Goal: Transaction & Acquisition: Purchase product/service

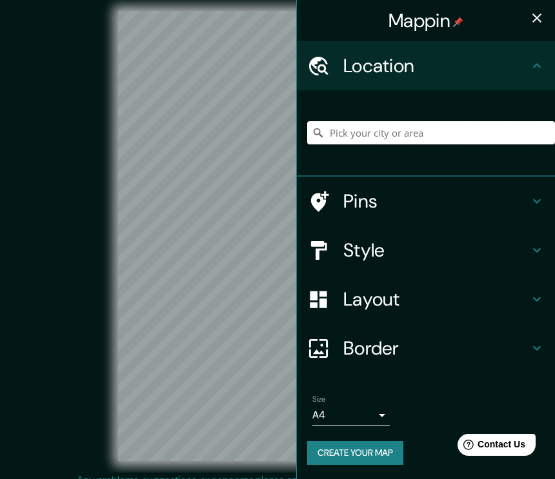
click at [350, 139] on input "Pick your city or area" at bounding box center [431, 132] width 248 height 23
click at [330, 133] on input "[GEOGRAPHIC_DATA], [US_STATE][GEOGRAPHIC_DATA], [GEOGRAPHIC_DATA]" at bounding box center [431, 132] width 248 height 23
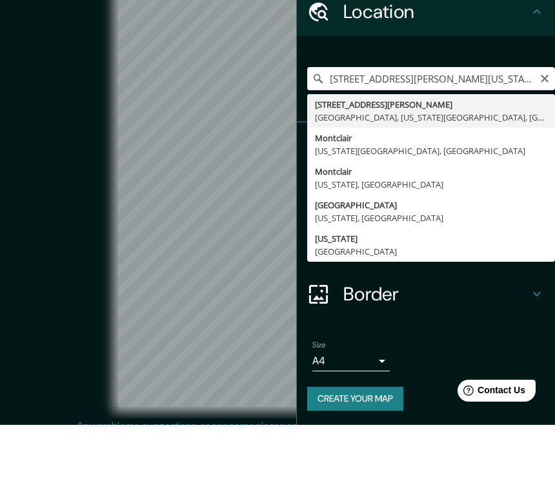
type input "[STREET_ADDRESS][PERSON_NAME][US_STATE]"
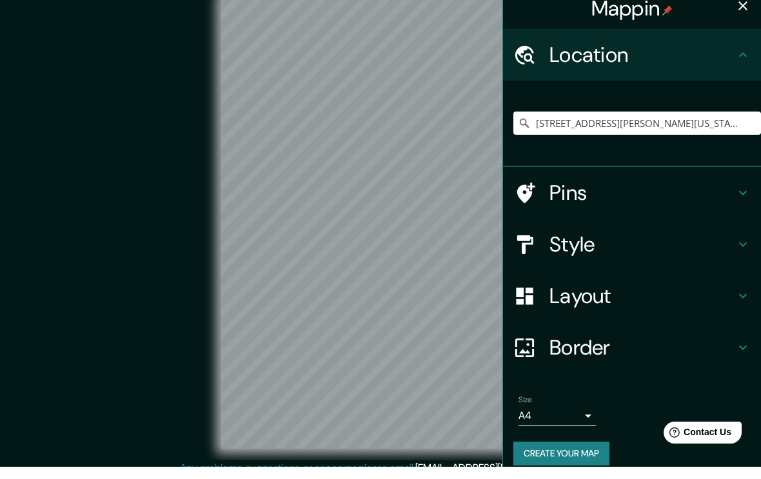
scroll to position [12, 0]
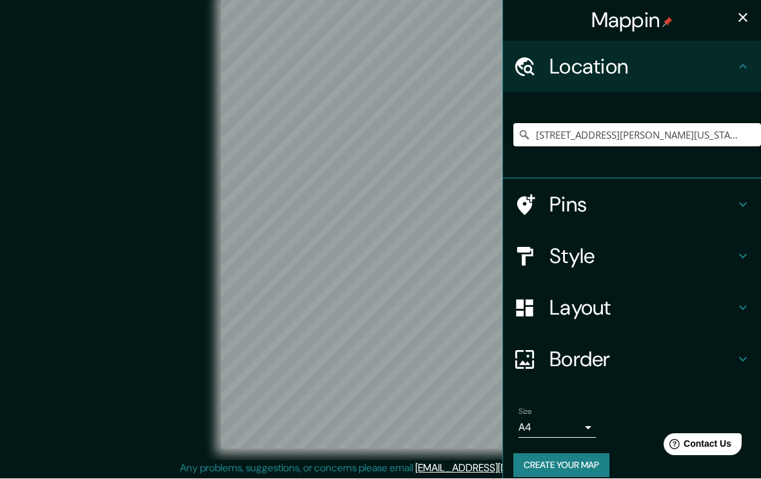
click at [554, 265] on div "Style" at bounding box center [632, 257] width 258 height 52
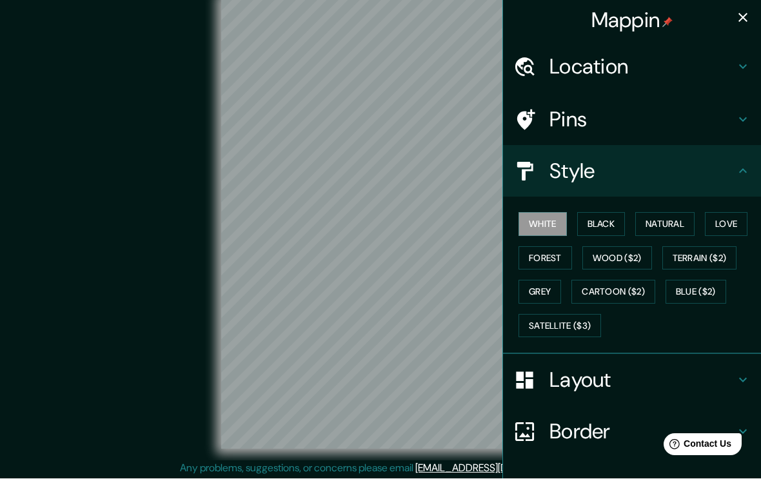
click at [554, 221] on button "Natural" at bounding box center [665, 225] width 59 height 24
click at [554, 330] on button "Satellite ($3)" at bounding box center [560, 327] width 83 height 24
click at [554, 256] on button "Terrain ($2)" at bounding box center [700, 259] width 75 height 24
click at [554, 228] on button "Natural" at bounding box center [665, 225] width 59 height 24
click at [554, 119] on h4 "Pins" at bounding box center [643, 120] width 186 height 26
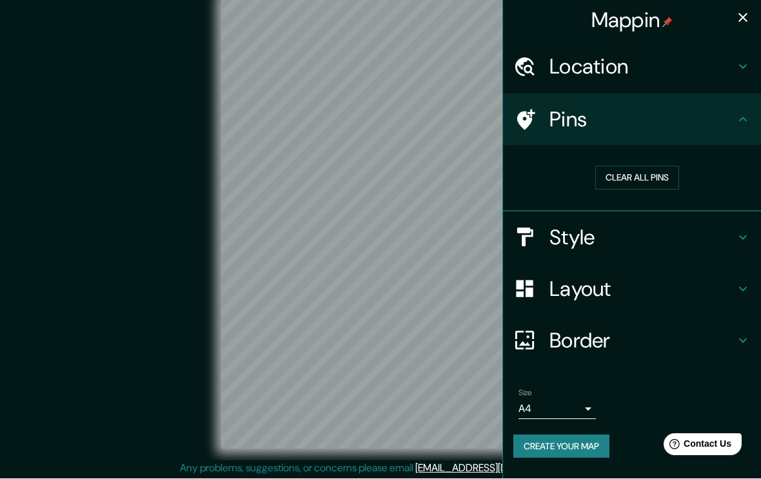
click at [554, 62] on icon at bounding box center [743, 66] width 15 height 15
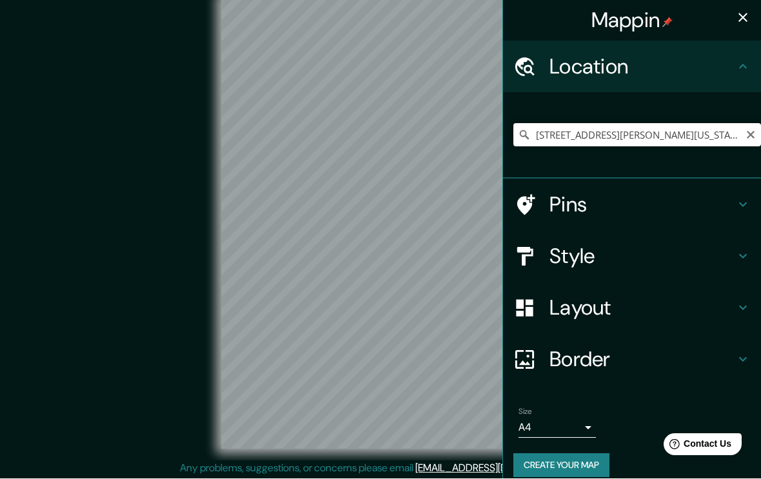
click at [554, 469] on button "Create your map" at bounding box center [562, 466] width 96 height 24
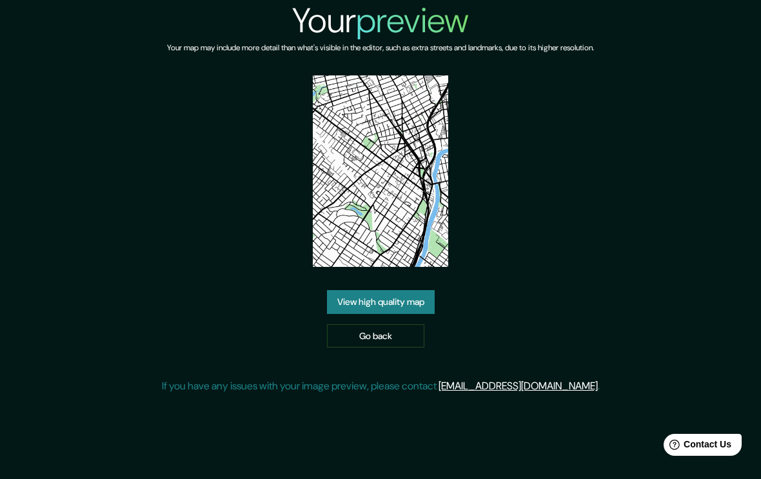
click at [406, 308] on link "View high quality map" at bounding box center [381, 302] width 108 height 24
